Goal: Task Accomplishment & Management: Manage account settings

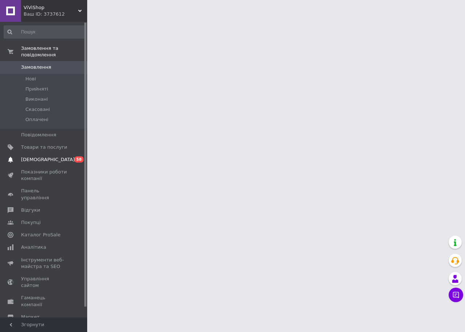
click at [65, 156] on span "[DEMOGRAPHIC_DATA]" at bounding box center [44, 159] width 46 height 7
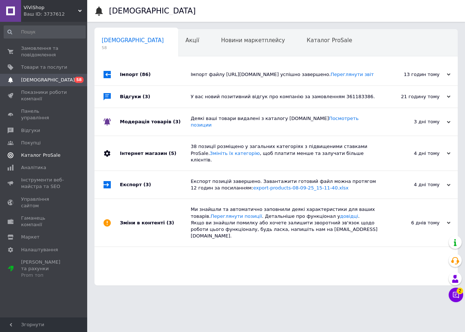
click at [53, 152] on link "Каталог ProSale" at bounding box center [44, 155] width 89 height 12
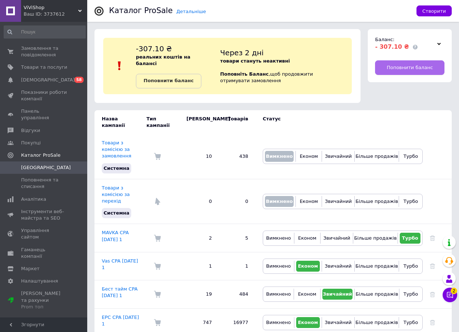
click at [380, 66] on link "Поповнити баланс" at bounding box center [409, 67] width 69 height 15
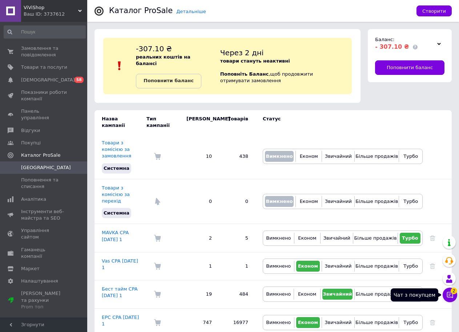
click at [455, 296] on button "Чат з покупцем 2" at bounding box center [450, 294] width 15 height 15
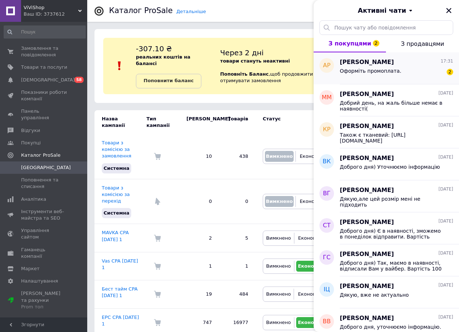
click at [422, 68] on div "Оформіть промоплата. 2" at bounding box center [396, 72] width 113 height 12
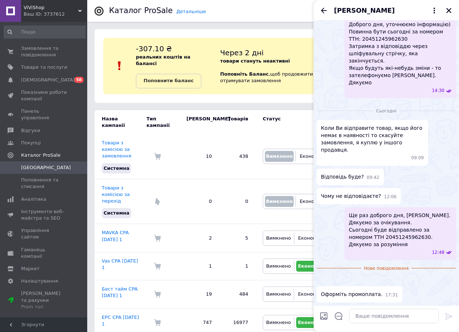
scroll to position [253, 0]
click at [322, 277] on img at bounding box center [319, 280] width 6 height 6
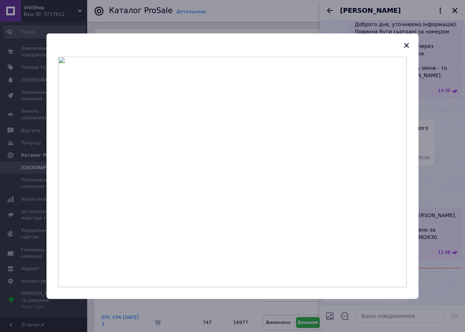
click at [433, 104] on div at bounding box center [232, 166] width 465 height 332
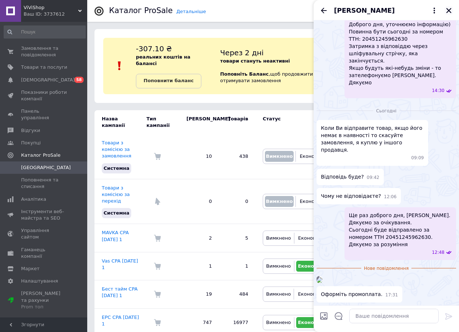
click at [449, 12] on icon "Закрити" at bounding box center [448, 10] width 7 height 7
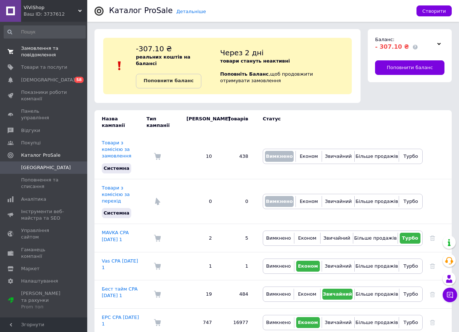
click at [39, 45] on span "Замовлення та повідомлення" at bounding box center [44, 51] width 46 height 13
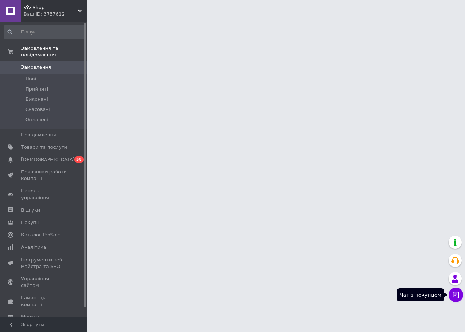
click at [454, 294] on icon at bounding box center [455, 294] width 7 height 7
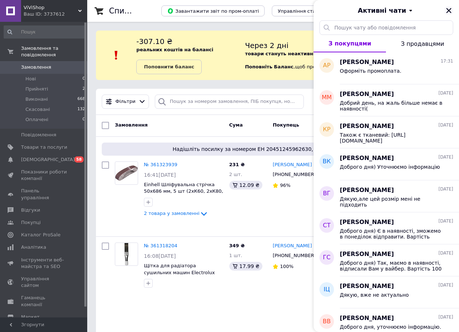
click at [450, 11] on icon "Закрити" at bounding box center [448, 10] width 7 height 7
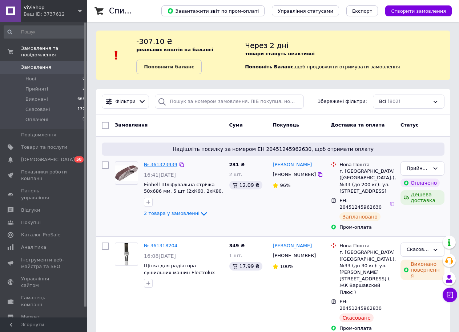
click at [160, 164] on link "№ 361323939" at bounding box center [160, 164] width 33 height 5
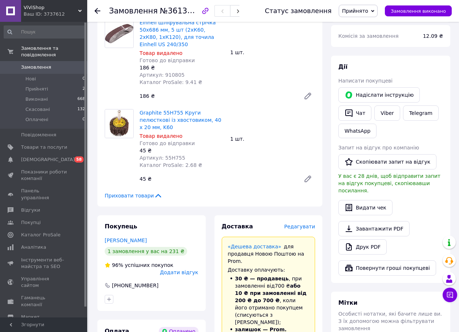
scroll to position [99, 0]
click at [446, 298] on button "Чат з покупцем" at bounding box center [450, 294] width 15 height 15
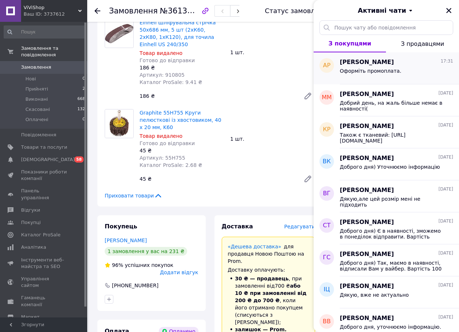
click at [388, 74] on div "Оформіть промоплата." at bounding box center [370, 73] width 61 height 10
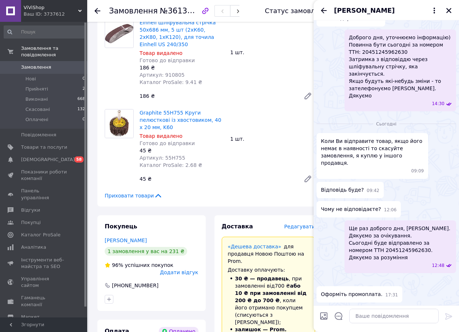
scroll to position [240, 0]
click at [450, 8] on icon "Закрити" at bounding box center [448, 10] width 7 height 7
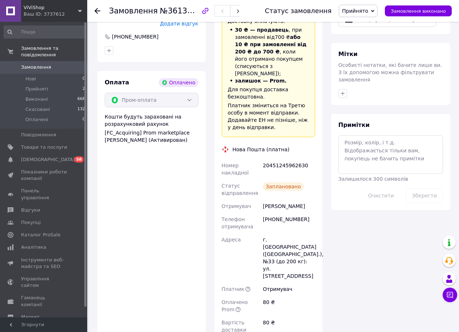
scroll to position [348, 0]
click at [282, 158] on div "20451245962630" at bounding box center [288, 168] width 55 height 20
copy div "20451245962630"
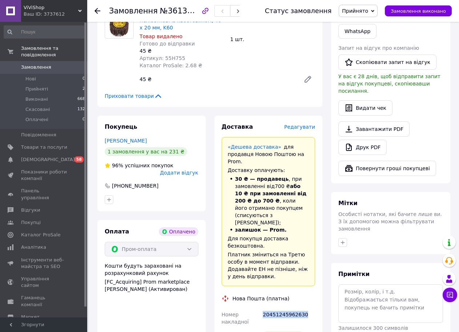
scroll to position [199, 0]
click at [444, 292] on button "Чат з покупцем" at bounding box center [450, 294] width 15 height 15
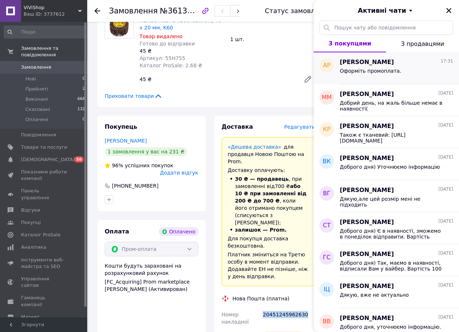
click at [379, 72] on span "Оформіть промоплата." at bounding box center [370, 71] width 61 height 6
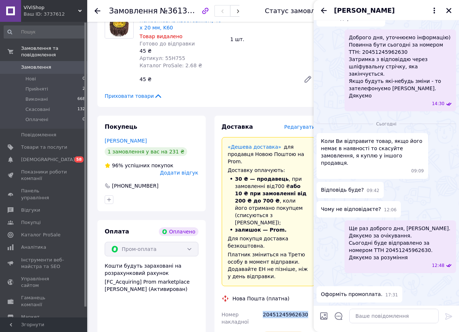
scroll to position [240, 0]
click at [383, 314] on textarea at bounding box center [393, 315] width 89 height 15
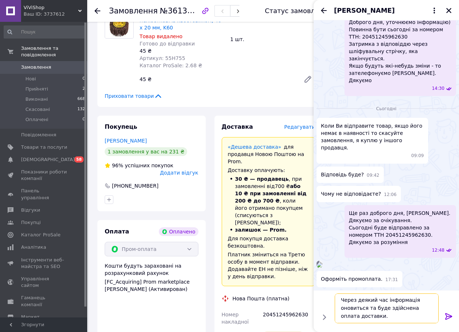
scroll to position [5, 0]
type textarea "Через деякий час інформація оновиться та буде здійснена оплата доставки. Дякуєм…"
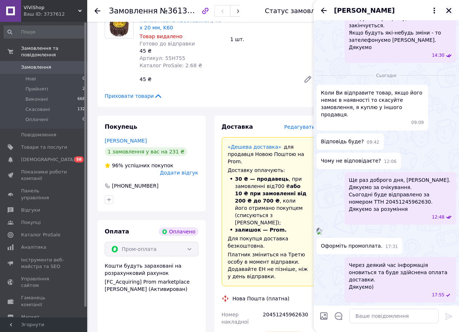
click at [450, 10] on icon "Закрити" at bounding box center [448, 10] width 7 height 7
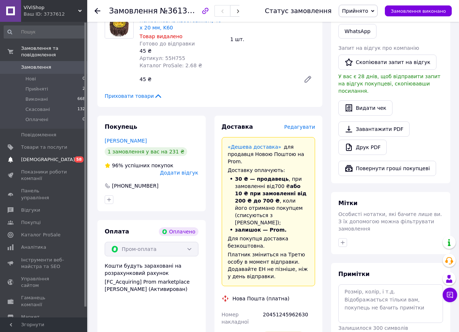
click at [54, 156] on span "[DEMOGRAPHIC_DATA]" at bounding box center [44, 159] width 46 height 7
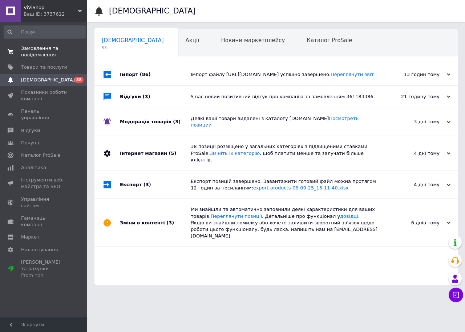
click at [59, 43] on link "Замовлення та повідомлення 0 0" at bounding box center [44, 51] width 89 height 19
